Goal: Information Seeking & Learning: Understand process/instructions

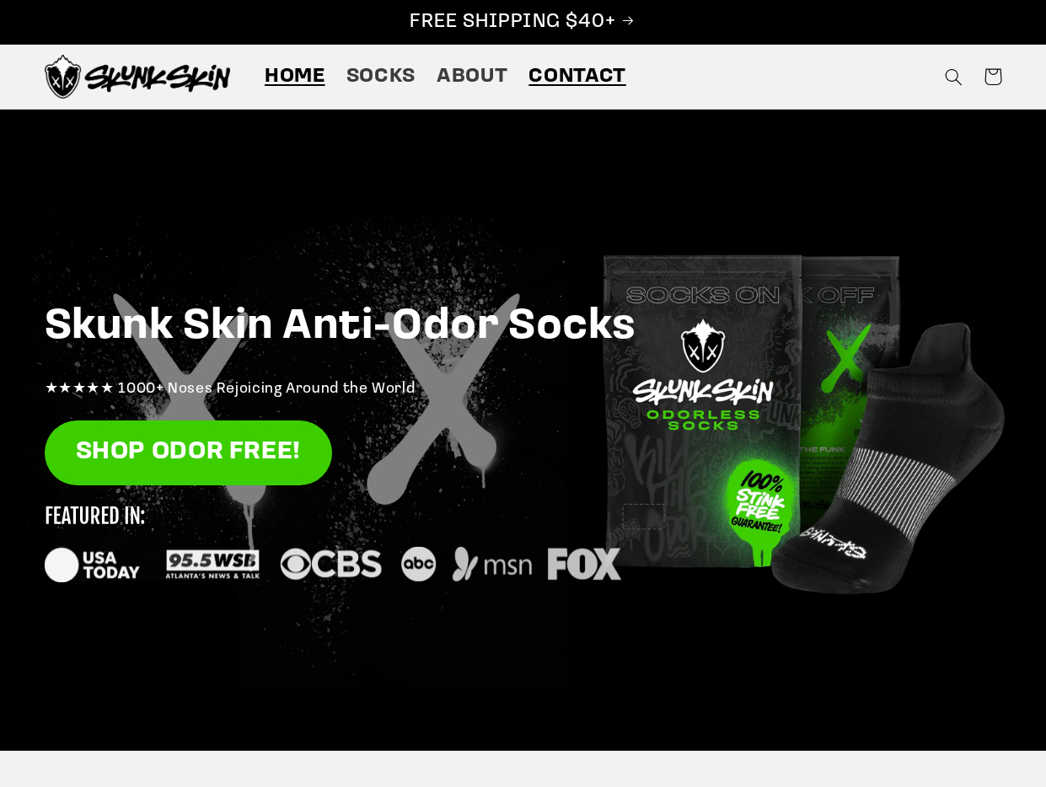
click at [556, 93] on link "Contact" at bounding box center [578, 76] width 119 height 47
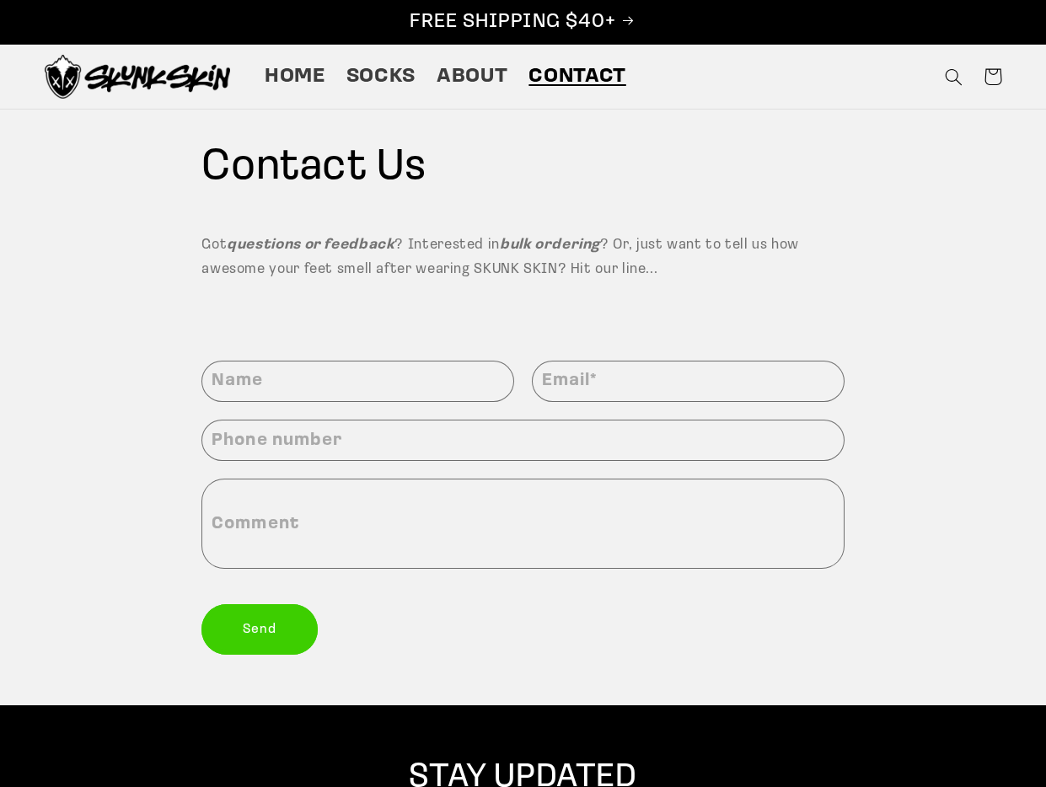
click at [121, 79] on img at bounding box center [137, 77] width 185 height 44
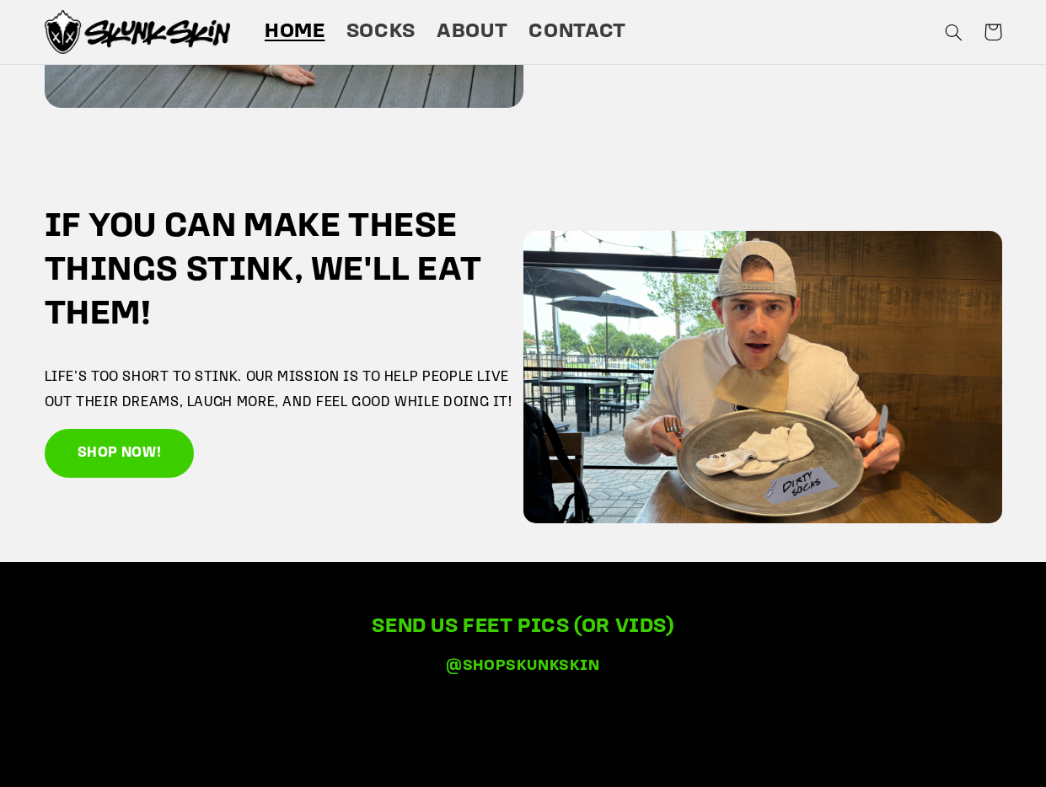
scroll to position [2807, 0]
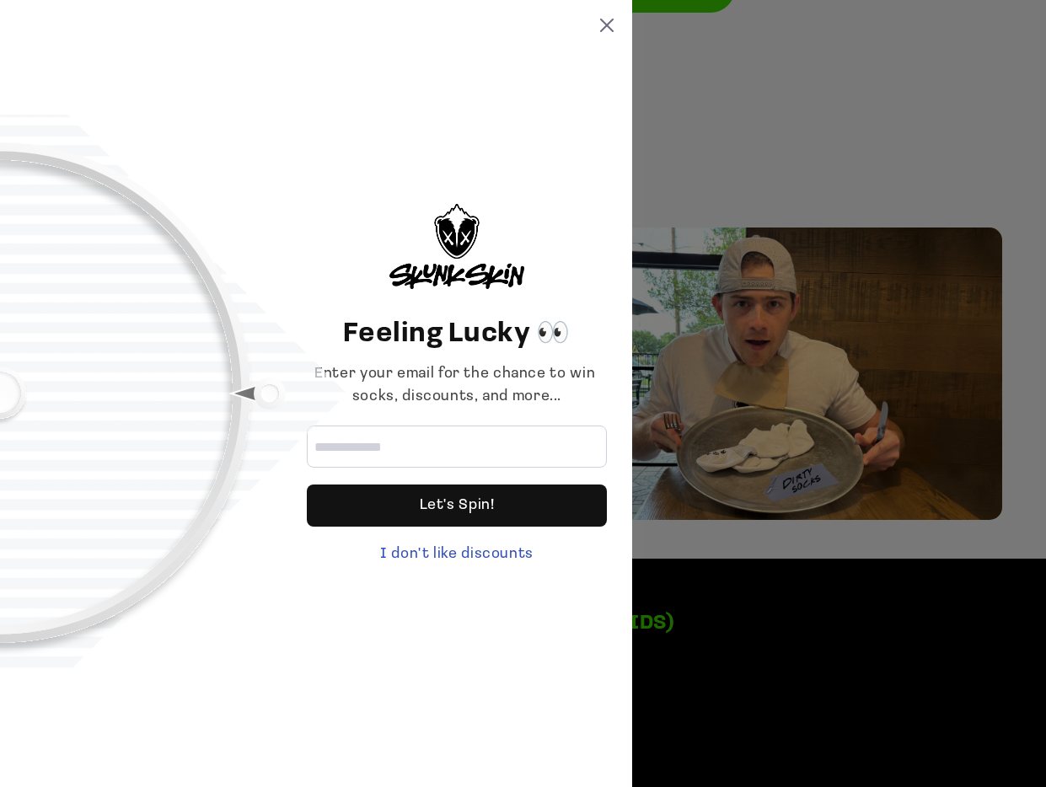
click at [611, 37] on div "Feeling Lucky 👀 Enter your email for the chance to win socks, discounts, and mo…" at bounding box center [316, 393] width 632 height 787
click at [615, 29] on div "Feeling Lucky 👀 Enter your email for the chance to win socks, discounts, and mo…" at bounding box center [316, 393] width 632 height 787
click at [605, 24] on icon at bounding box center [606, 25] width 13 height 13
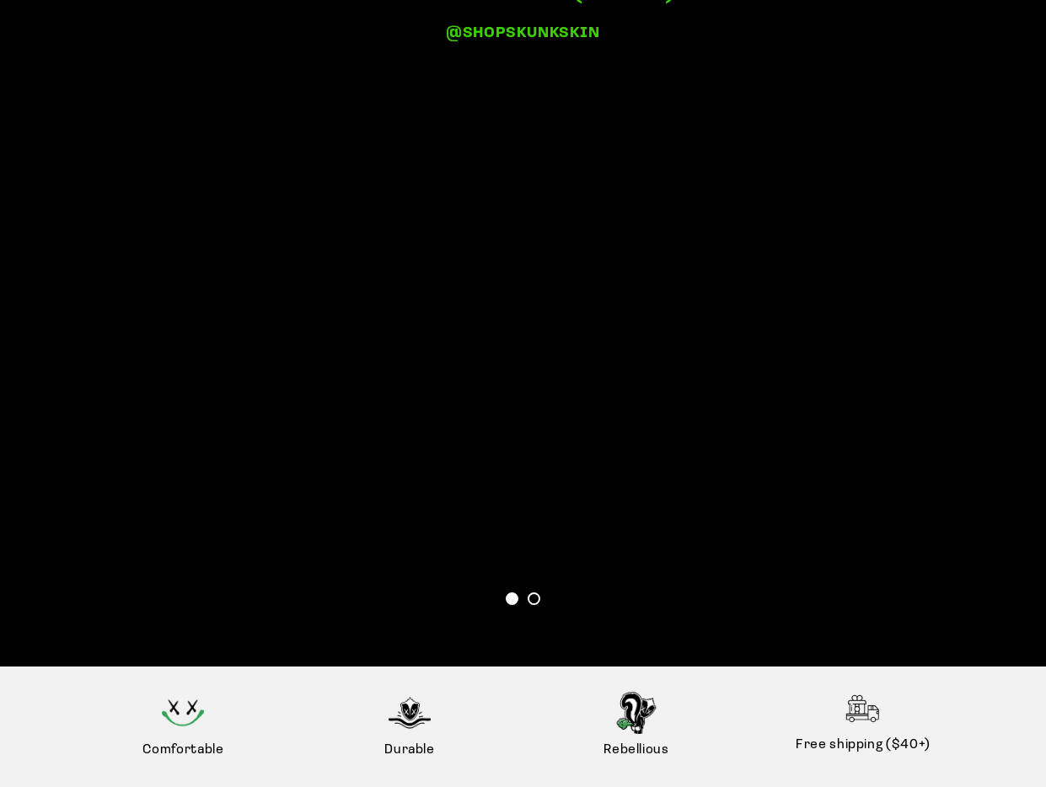
scroll to position [4112, 0]
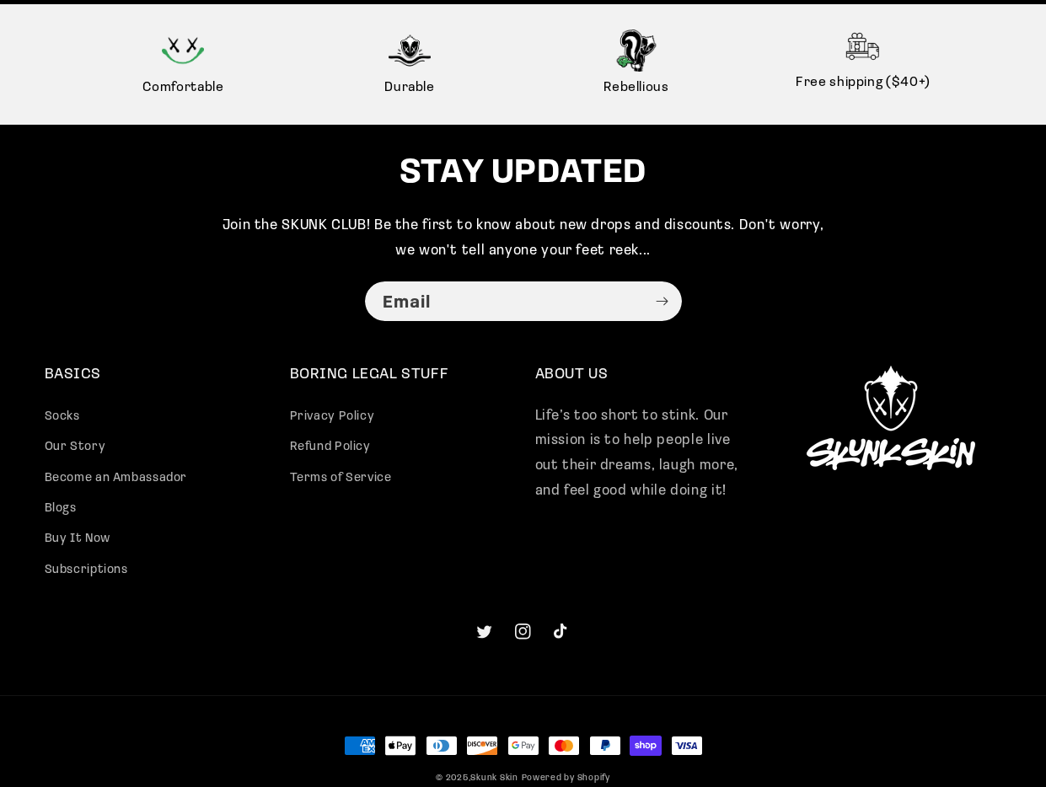
click at [293, 592] on div "BASICS Socks Our Story Become an Ambassador Blogs Buy It Now Subscriptions BORI…" at bounding box center [523, 531] width 1046 height 330
click at [340, 445] on link "Refund Policy" at bounding box center [330, 448] width 81 height 30
